Goal: Obtain resource: Download file/media

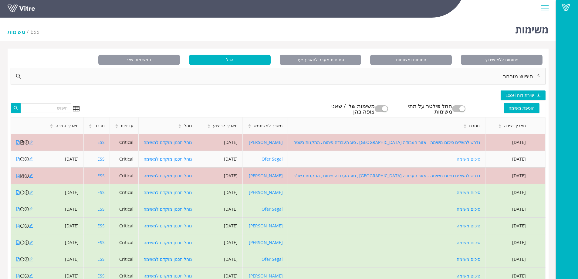
click at [477, 159] on link "סיכום משימה" at bounding box center [469, 159] width 24 height 6
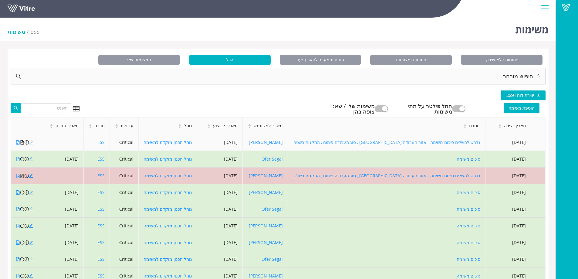
click at [467, 142] on link "נדרש להשלים סיכום משימה - אזור העבודה [GEOGRAPHIC_DATA] , סוג העבודה פיתוח , הת…" at bounding box center [387, 142] width 187 height 6
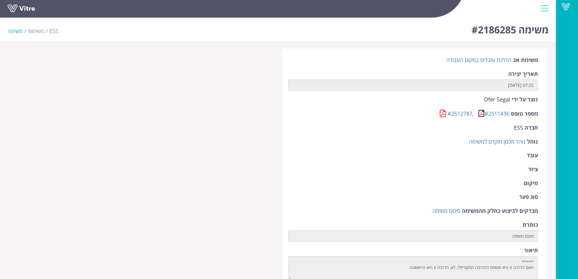
click at [479, 114] on link at bounding box center [481, 114] width 6 height 8
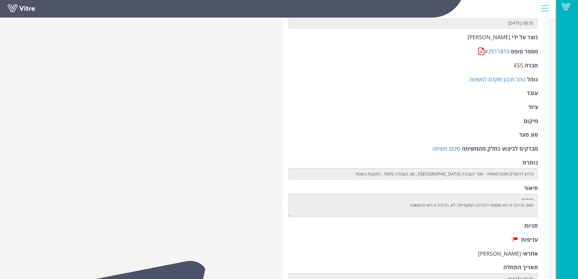
scroll to position [61, 0]
